Goal: Navigation & Orientation: Find specific page/section

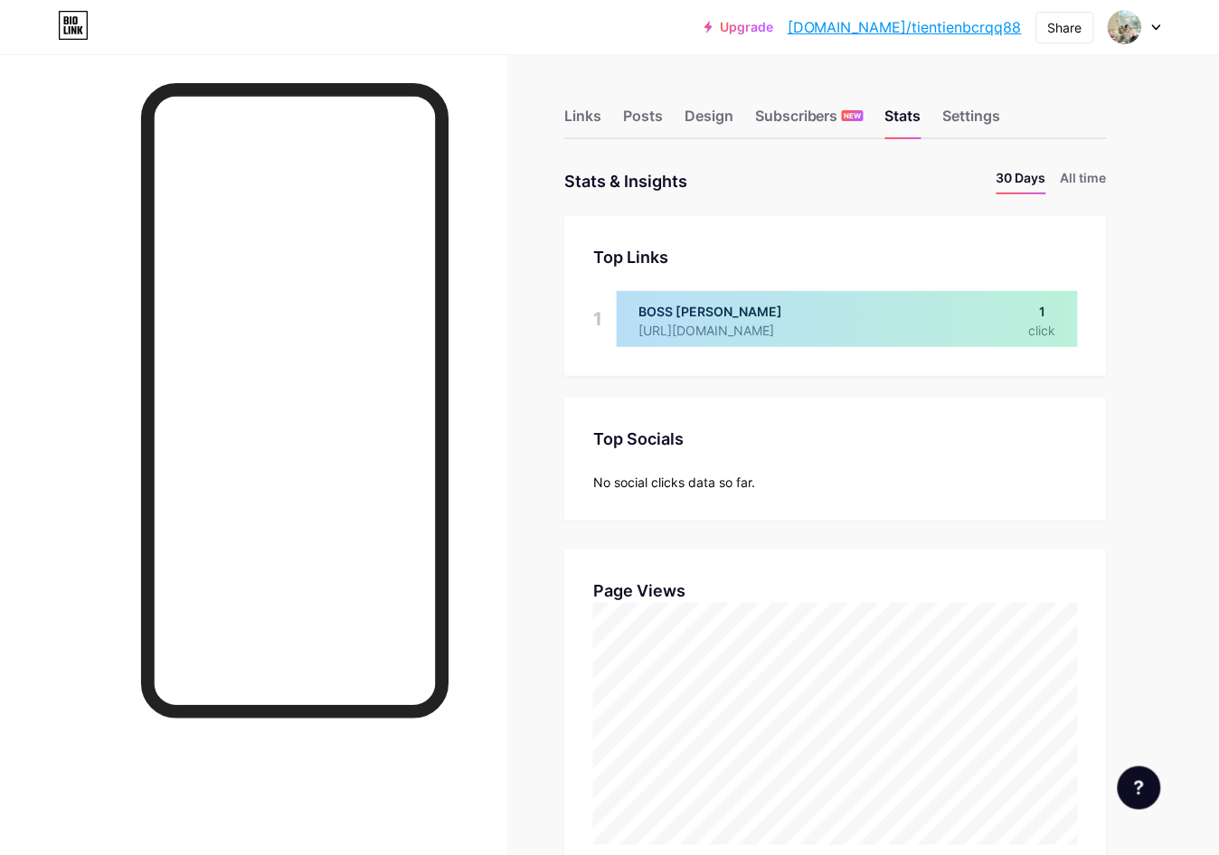
scroll to position [855, 1219]
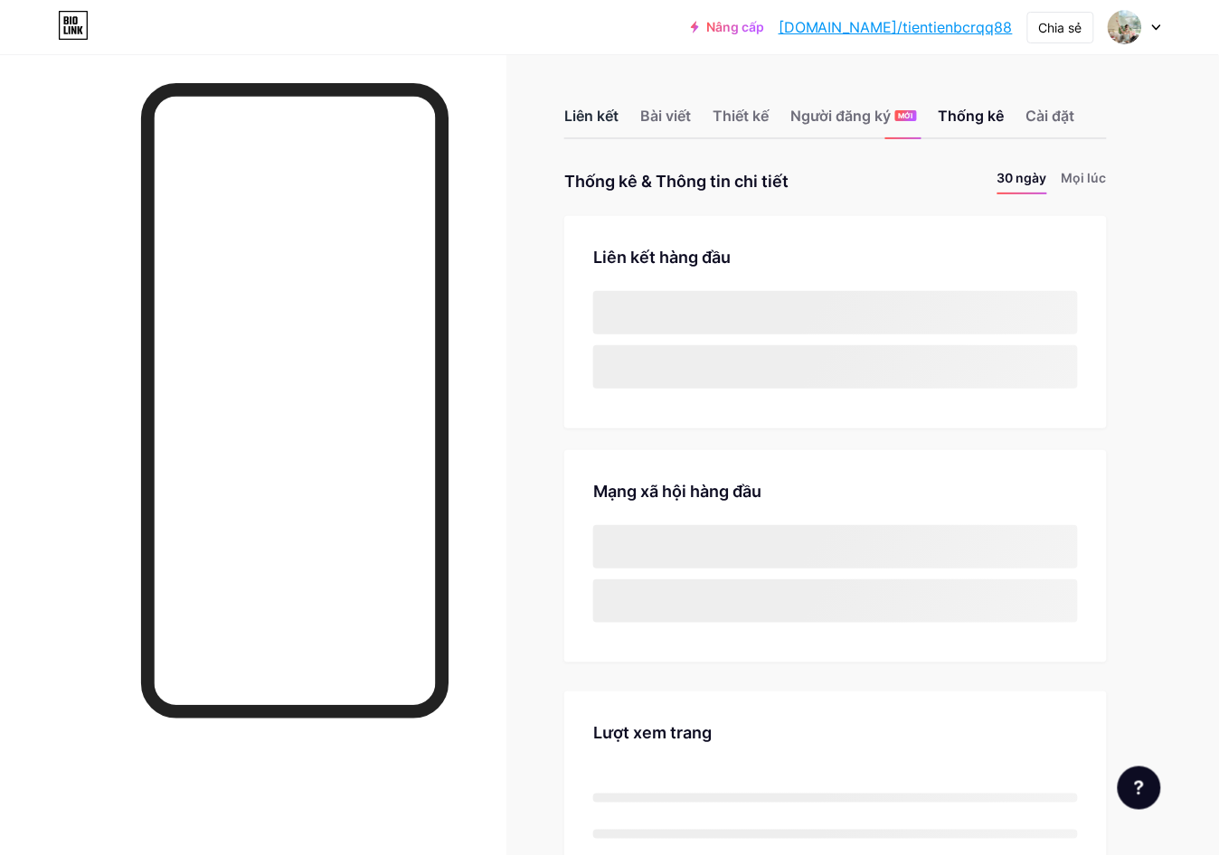
click at [592, 110] on font "Liên kết" at bounding box center [591, 116] width 54 height 18
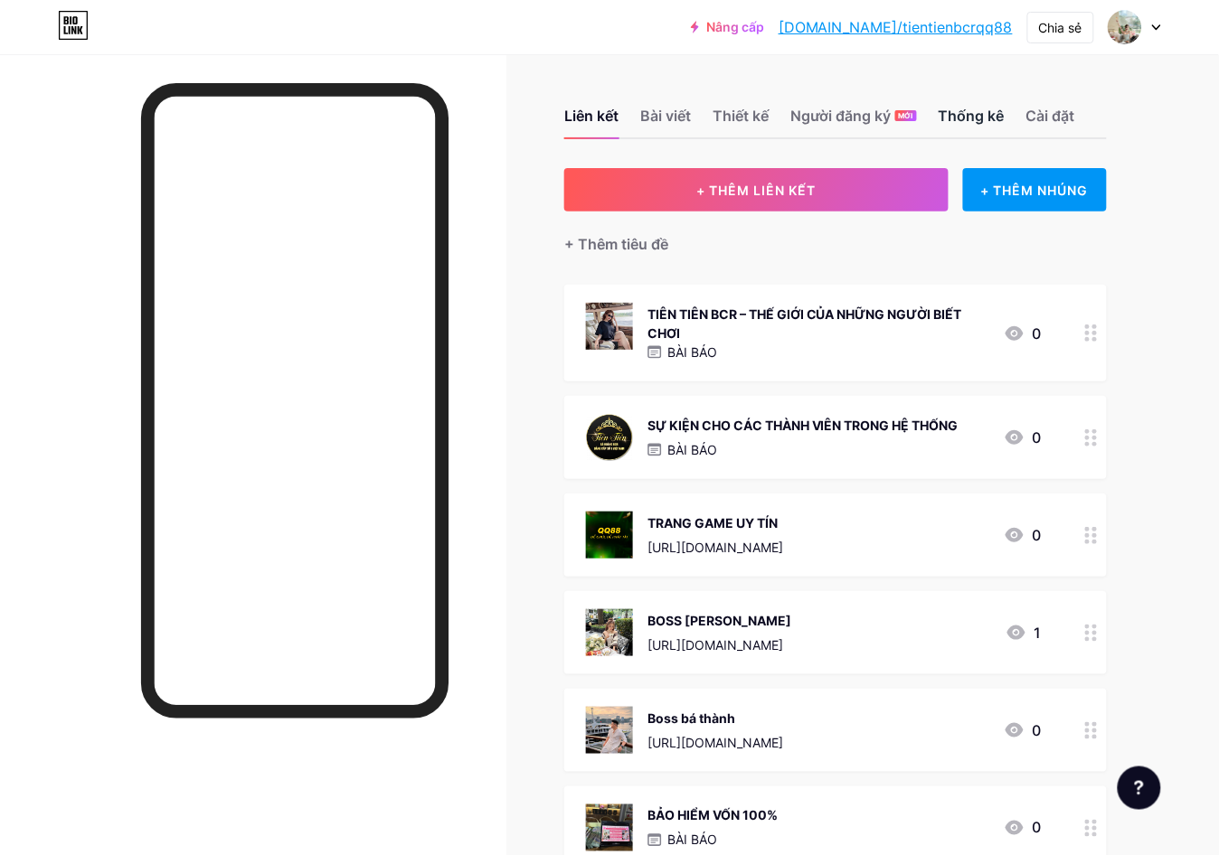
click at [987, 111] on font "Thống kê" at bounding box center [972, 116] width 66 height 18
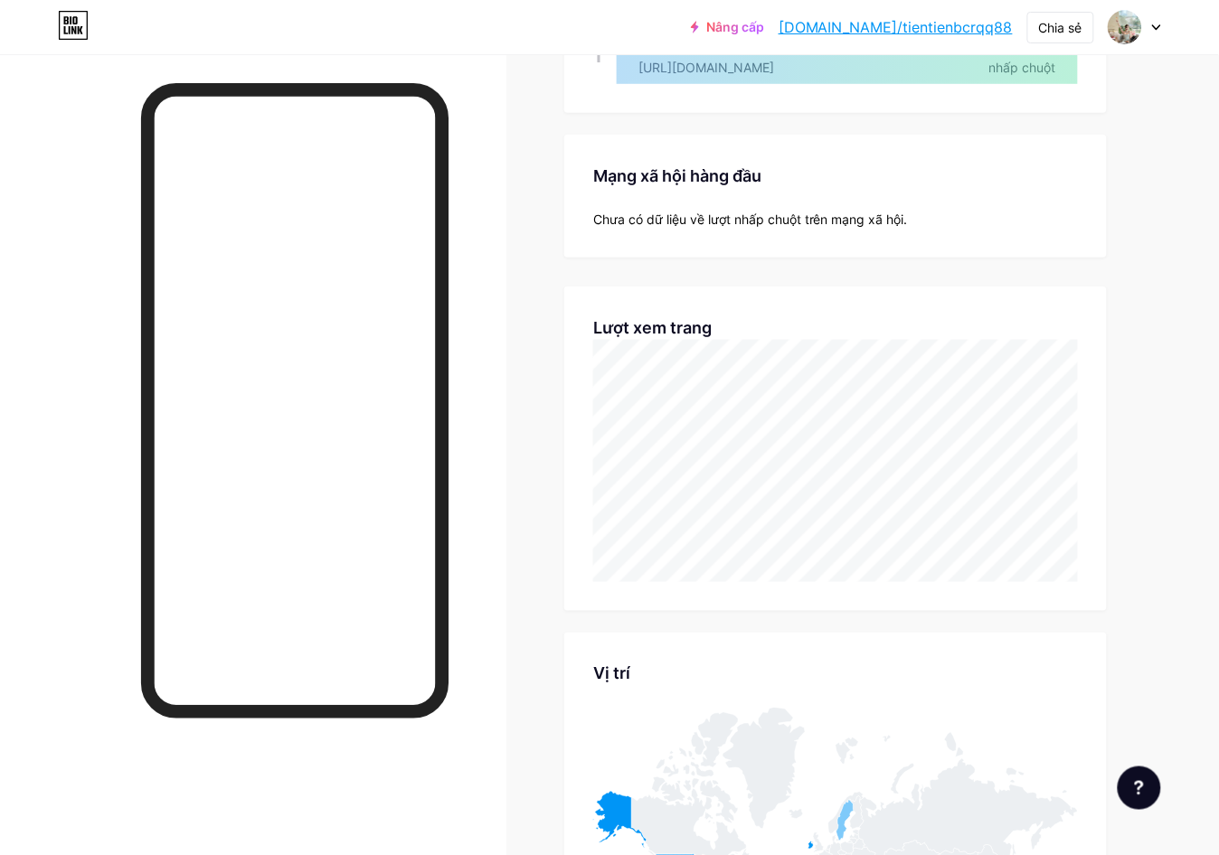
scroll to position [527, 0]
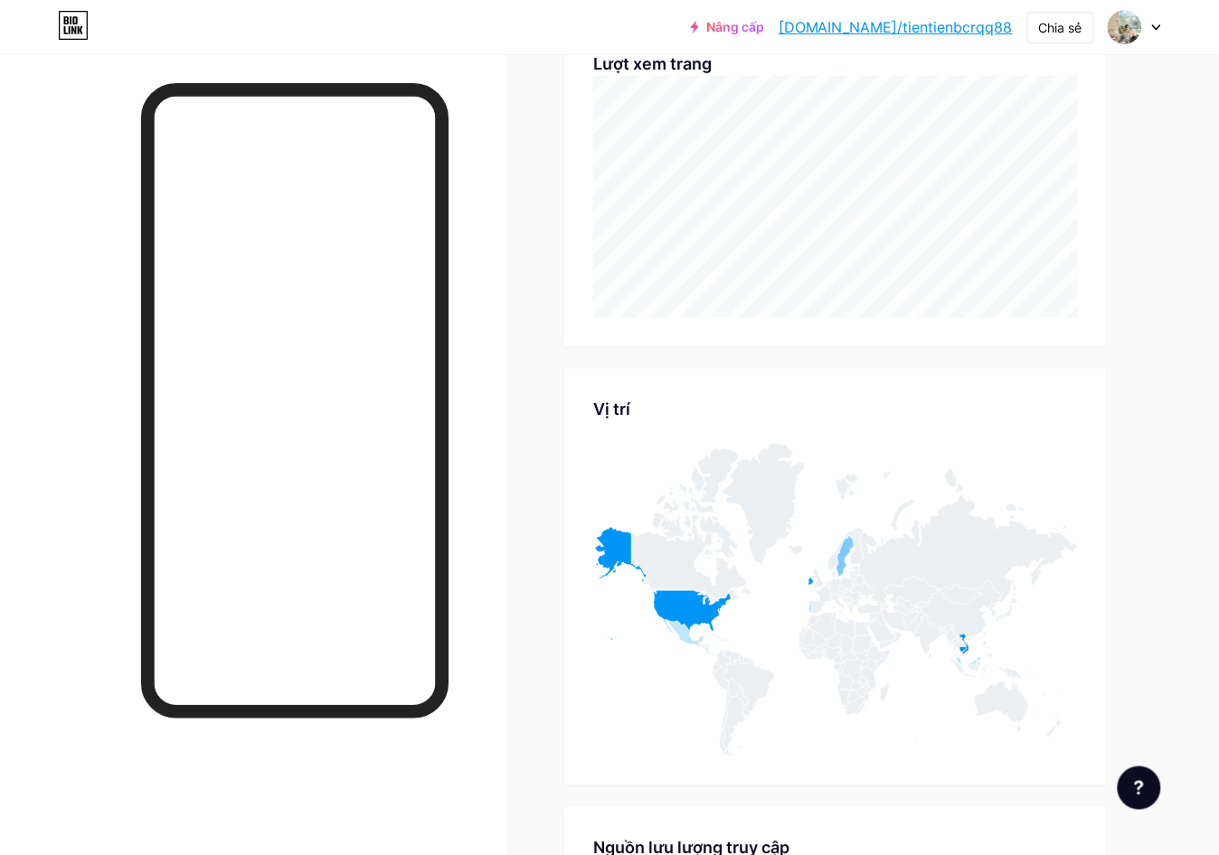
click at [1171, 235] on div "Liên kết Bài viết Thiết kế Người đăng ký MỚI Thống kê Cài đặt Thống kê & Thông …" at bounding box center [591, 363] width 1183 height 1672
click at [1136, 449] on div "Liên kết Bài viết Thiết kế Người đăng ký MỚI Thống kê Cài đặt Thống kê & Thông …" at bounding box center [591, 363] width 1183 height 1672
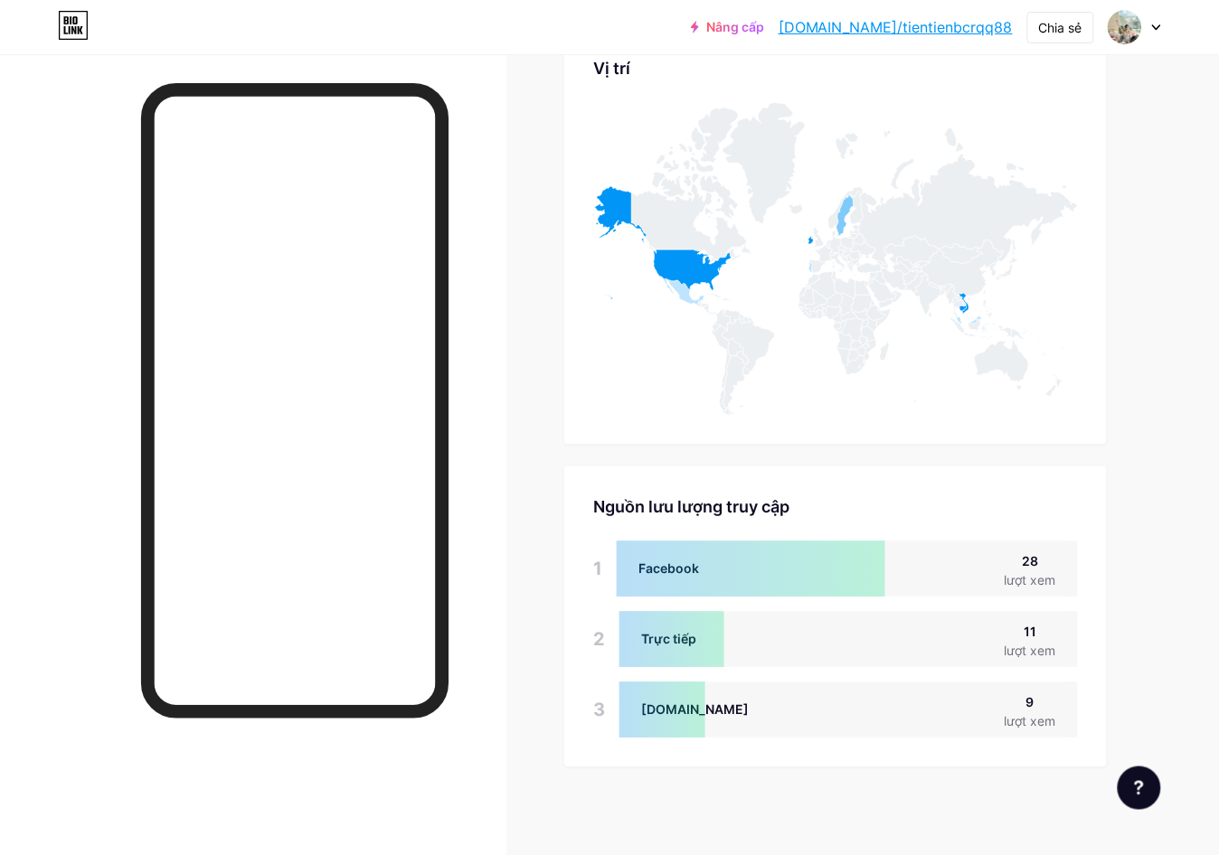
scroll to position [0, 0]
